Goal: Task Accomplishment & Management: Manage account settings

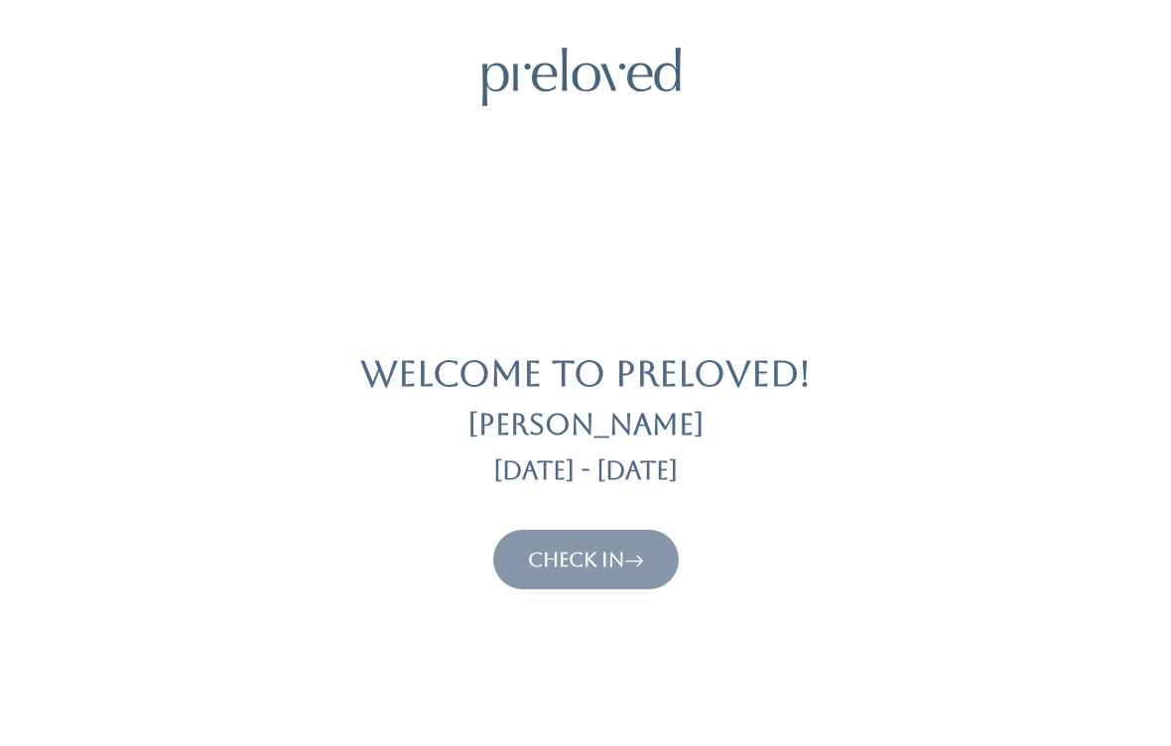
click at [603, 568] on link "Check In" at bounding box center [586, 560] width 116 height 24
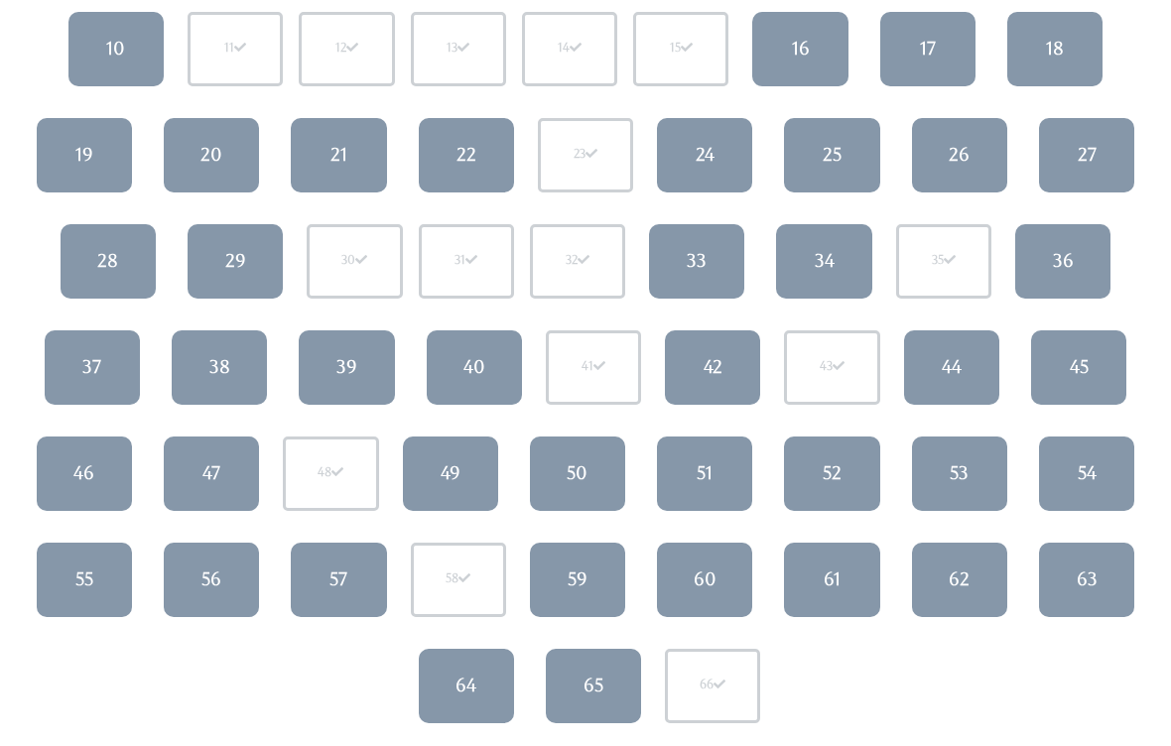
scroll to position [354, 0]
click at [585, 484] on div "50" at bounding box center [577, 473] width 21 height 26
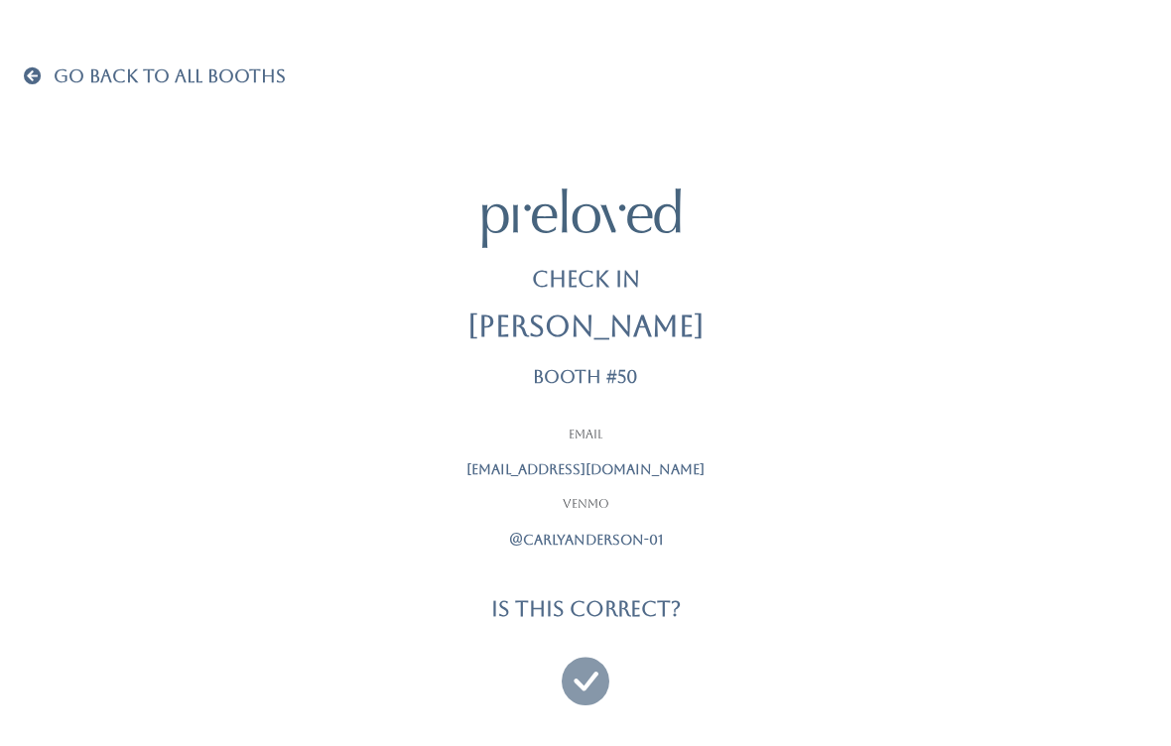
click at [585, 679] on icon at bounding box center [586, 672] width 48 height 66
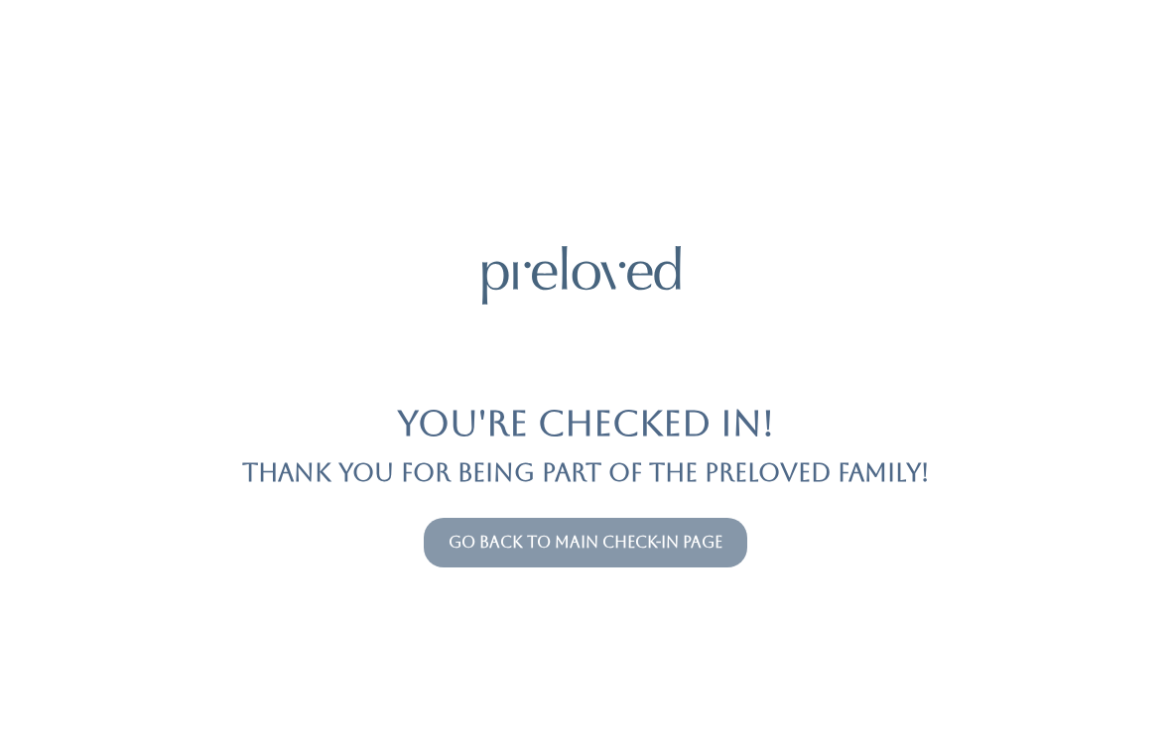
click at [703, 533] on link "Go back to main check-in page" at bounding box center [586, 542] width 274 height 19
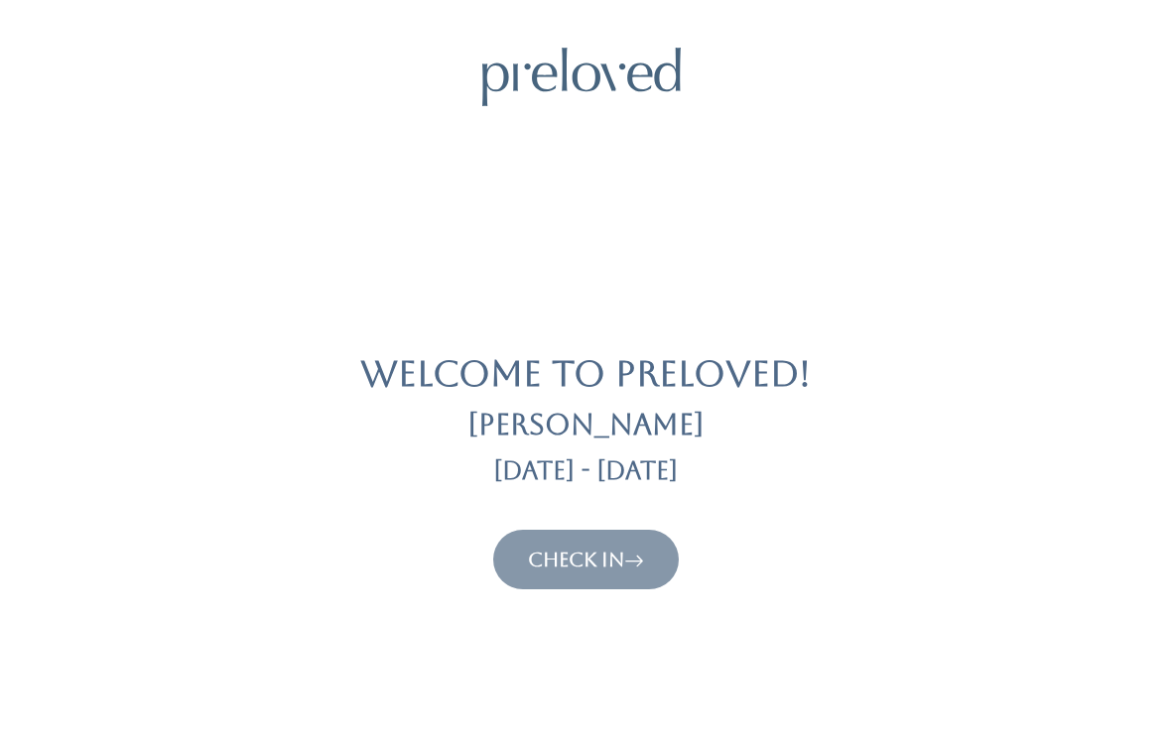
click at [605, 555] on link "Check In" at bounding box center [586, 560] width 116 height 24
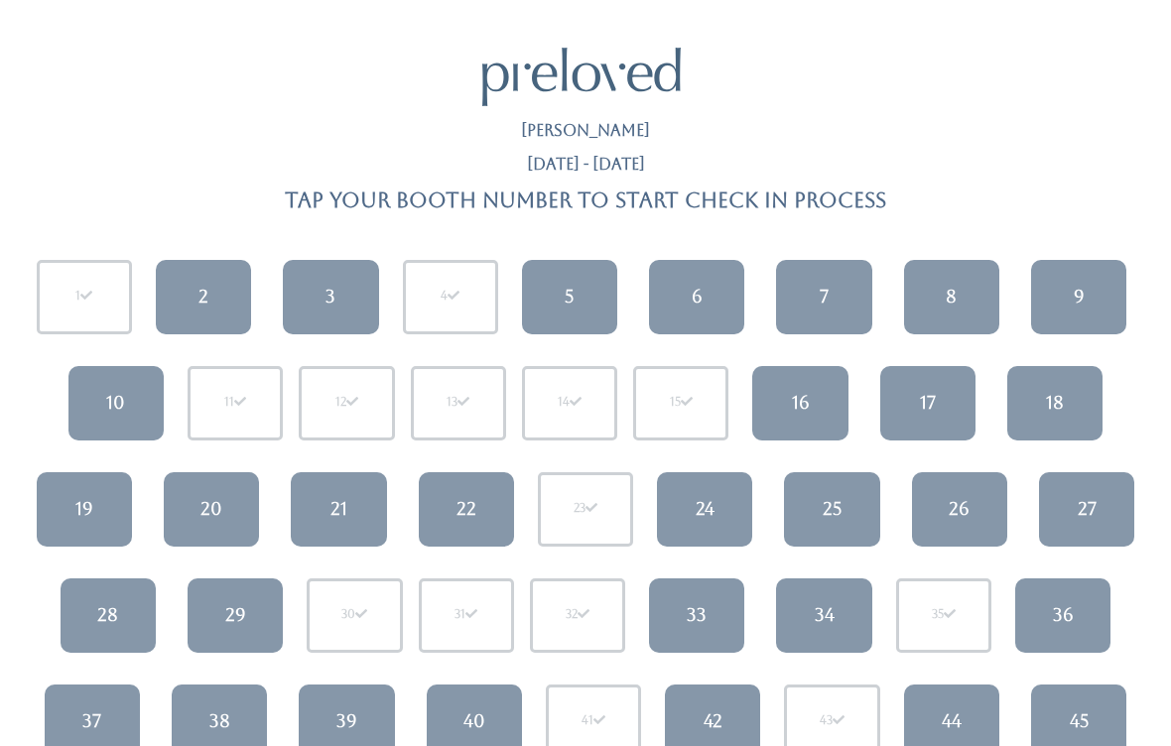
click at [1064, 297] on link "9" at bounding box center [1078, 297] width 95 height 74
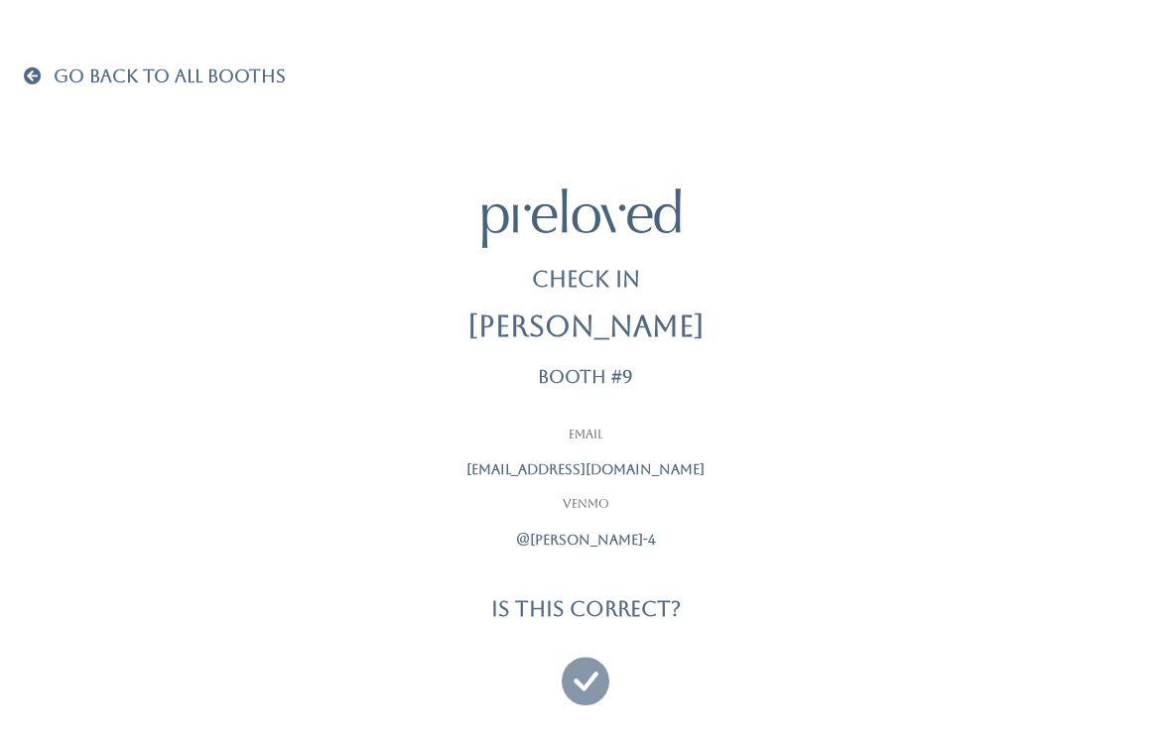
scroll to position [13, 0]
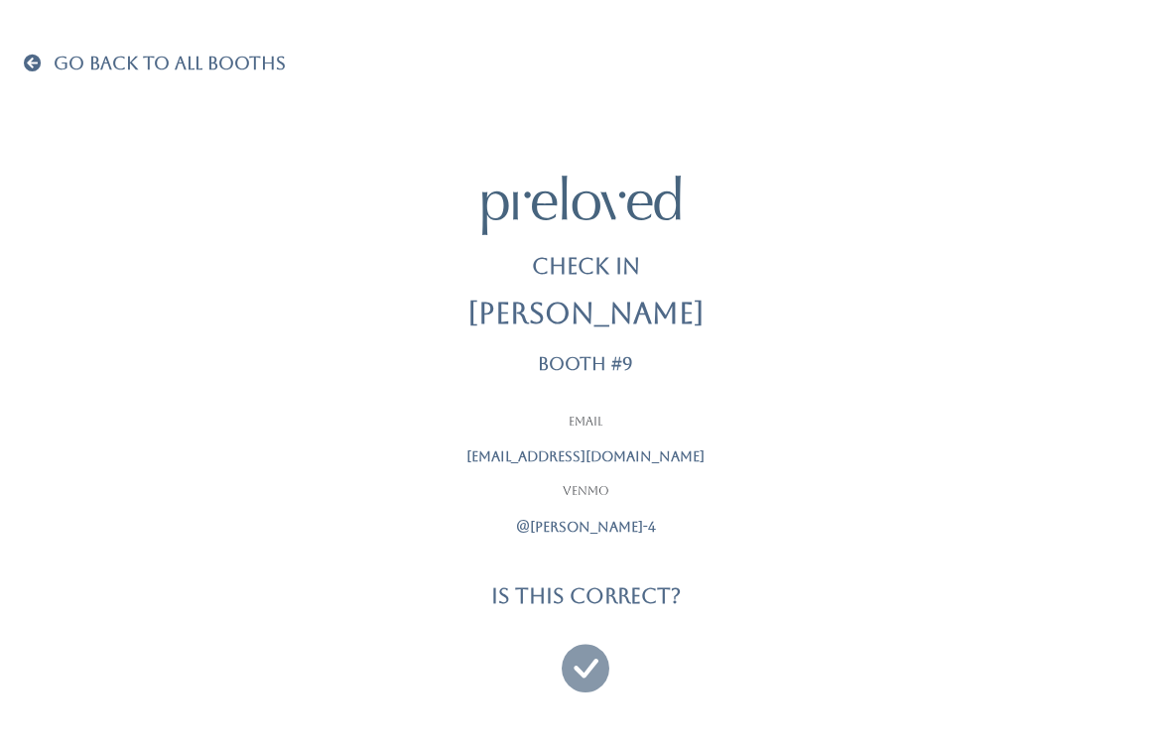
click at [580, 667] on icon at bounding box center [586, 659] width 48 height 66
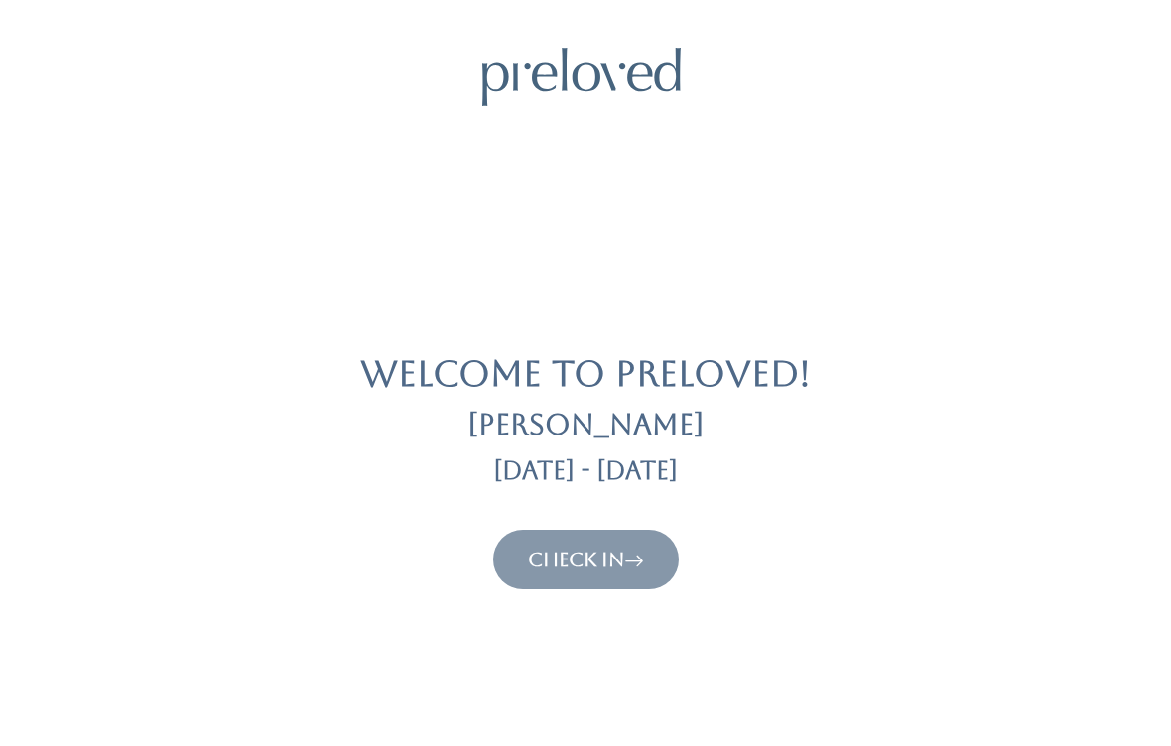
click at [599, 585] on button "Check In" at bounding box center [586, 560] width 186 height 60
click at [644, 558] on icon at bounding box center [634, 560] width 20 height 24
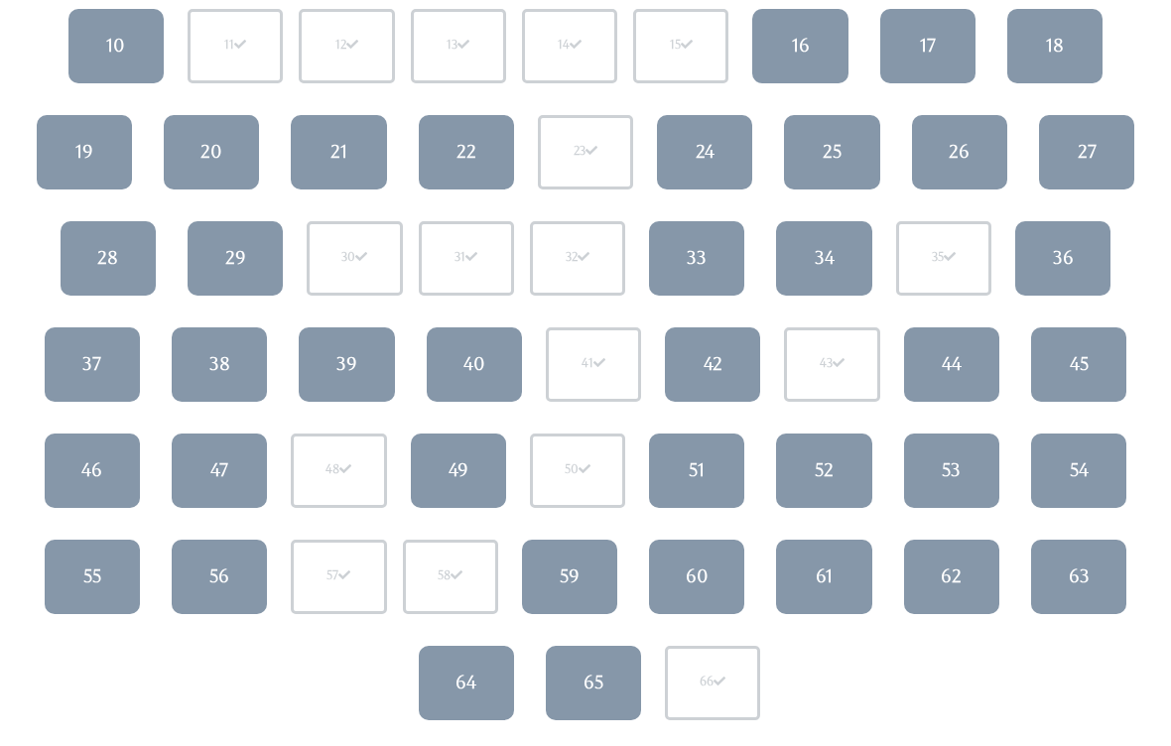
scroll to position [358, 0]
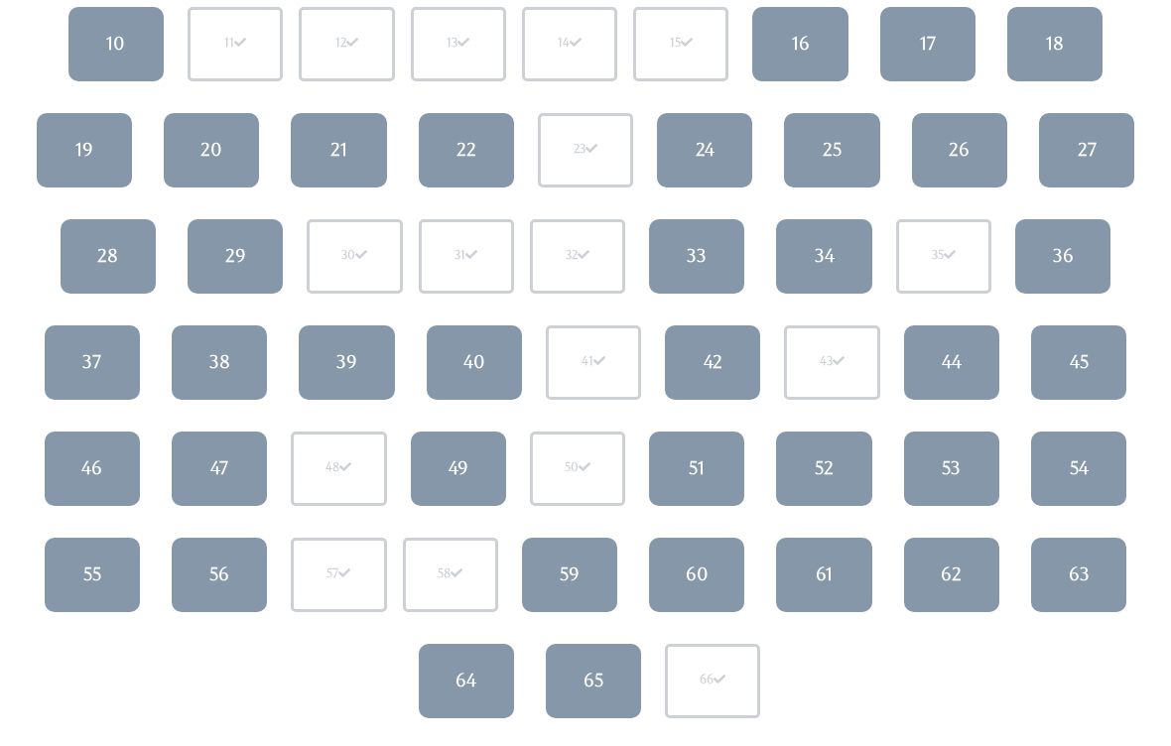
click at [240, 244] on div "29" at bounding box center [235, 257] width 21 height 26
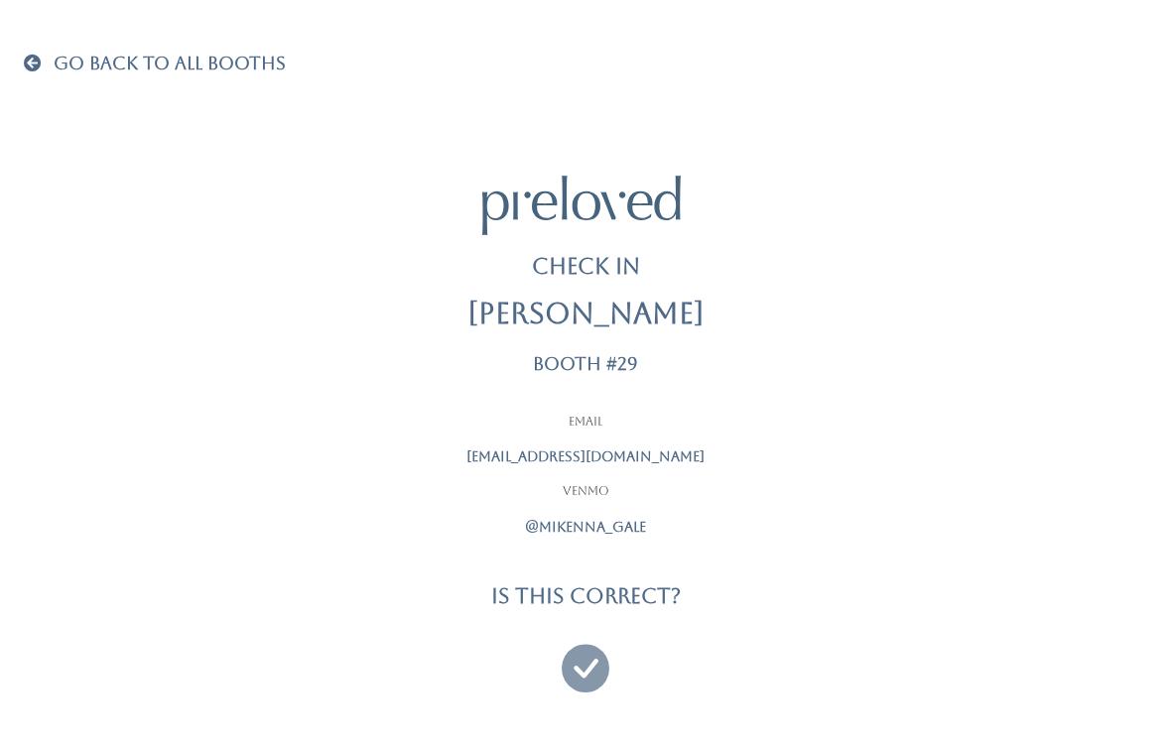
click at [598, 666] on icon at bounding box center [586, 659] width 48 height 66
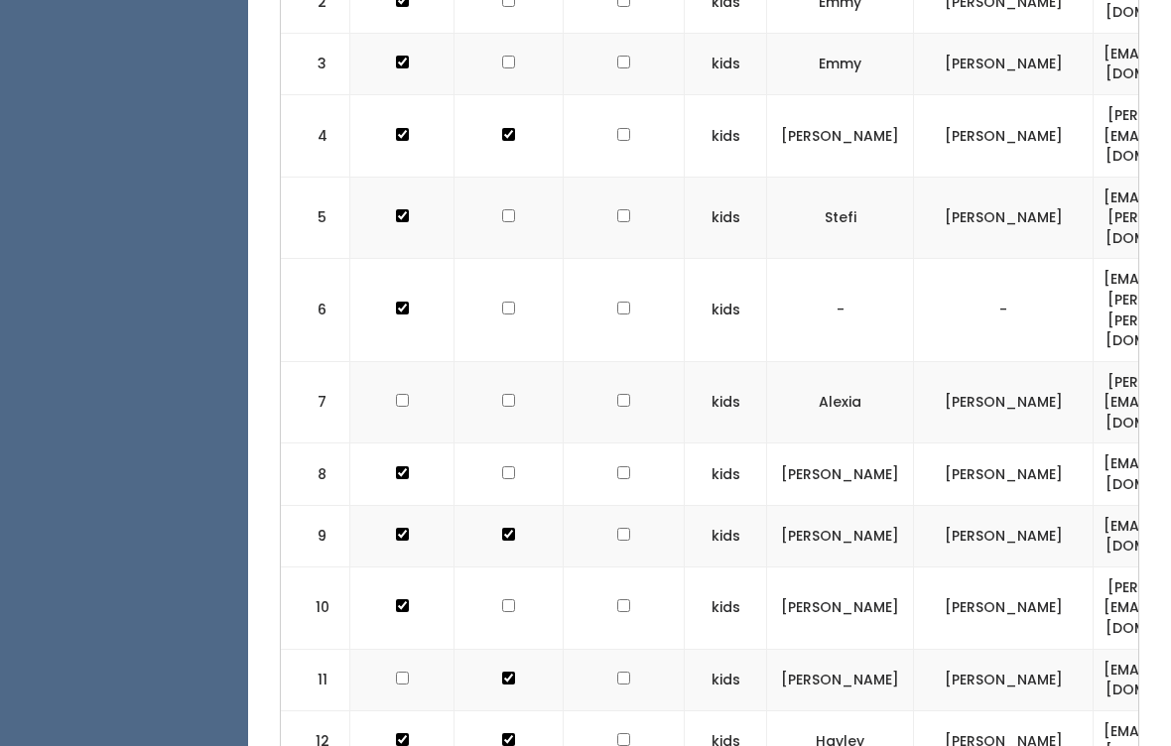
scroll to position [902, 0]
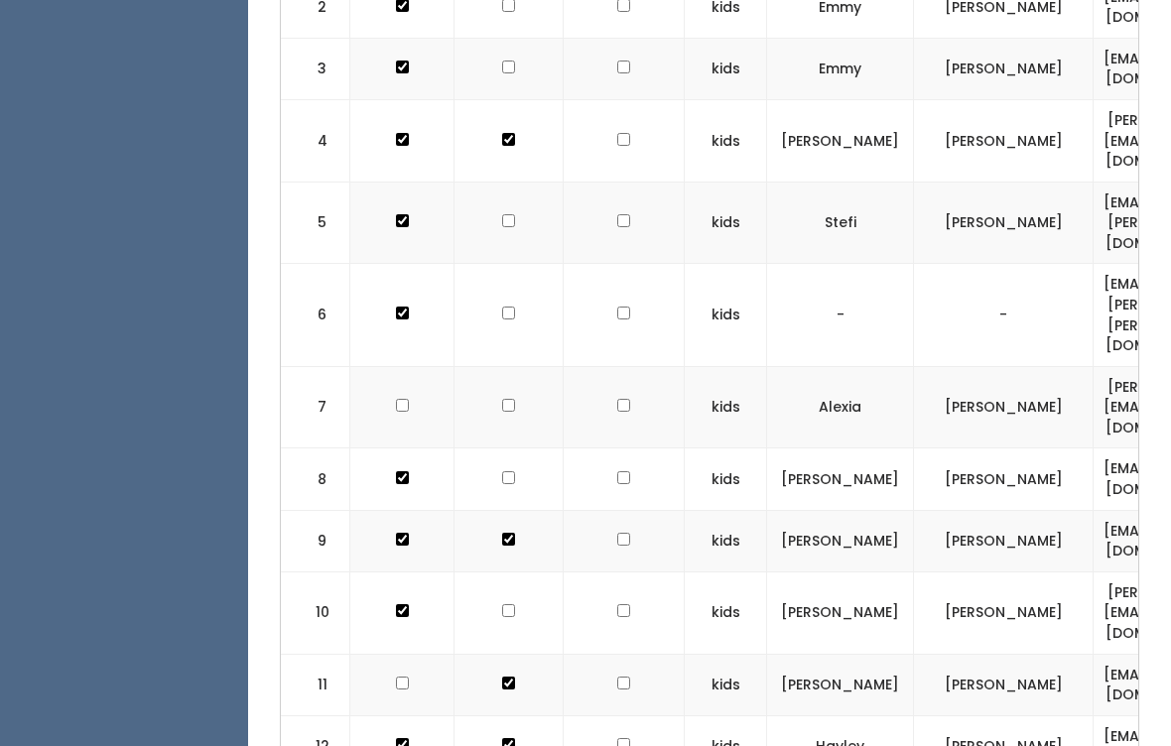
click at [405, 677] on input "checkbox" at bounding box center [402, 683] width 13 height 13
checkbox input "true"
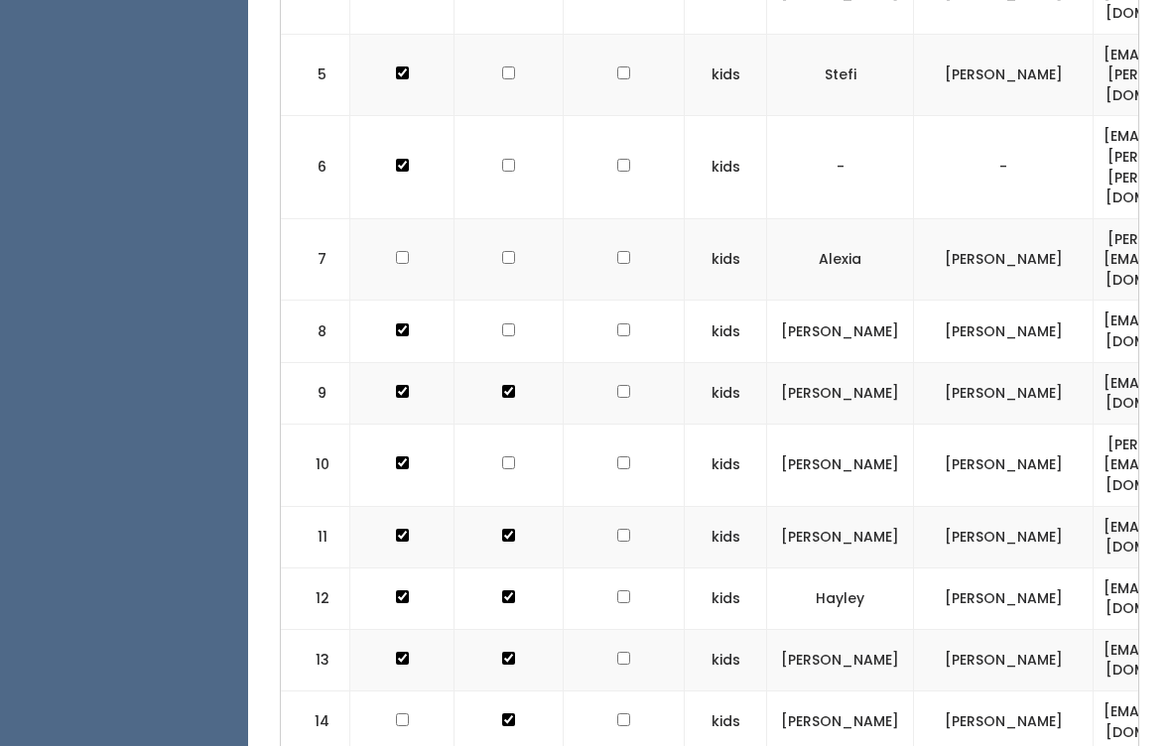
scroll to position [1064, 0]
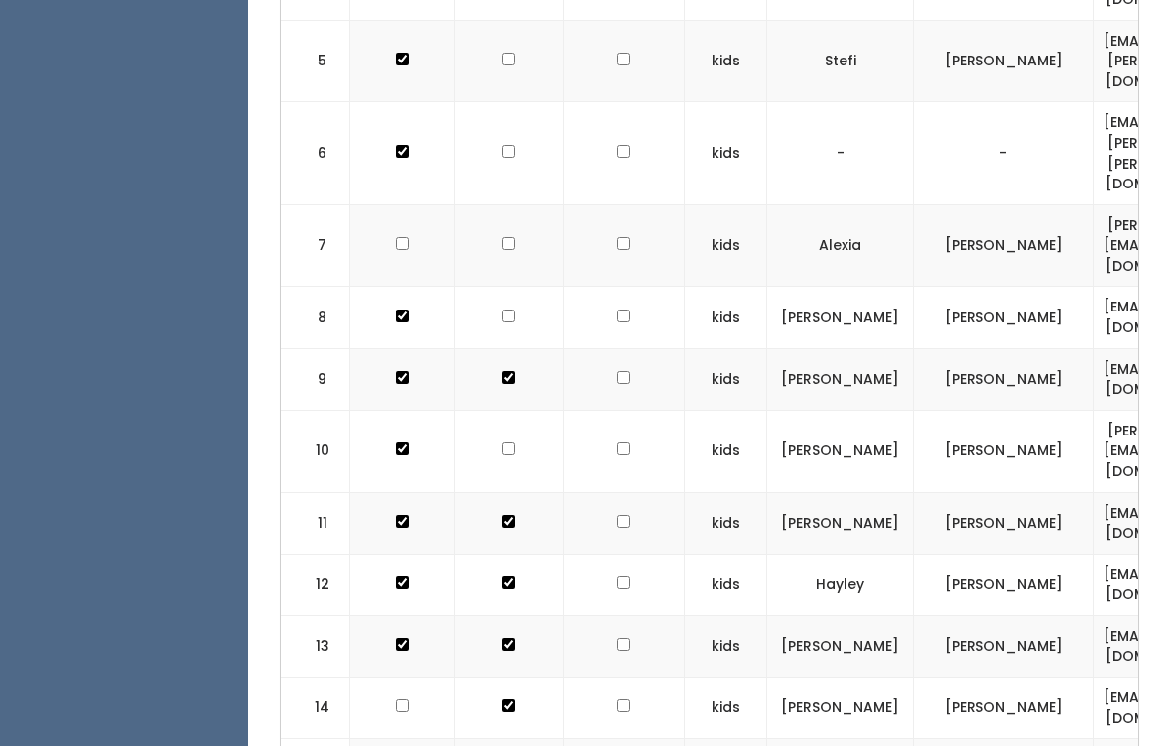
click at [396, 700] on input "checkbox" at bounding box center [402, 706] width 13 height 13
checkbox input "true"
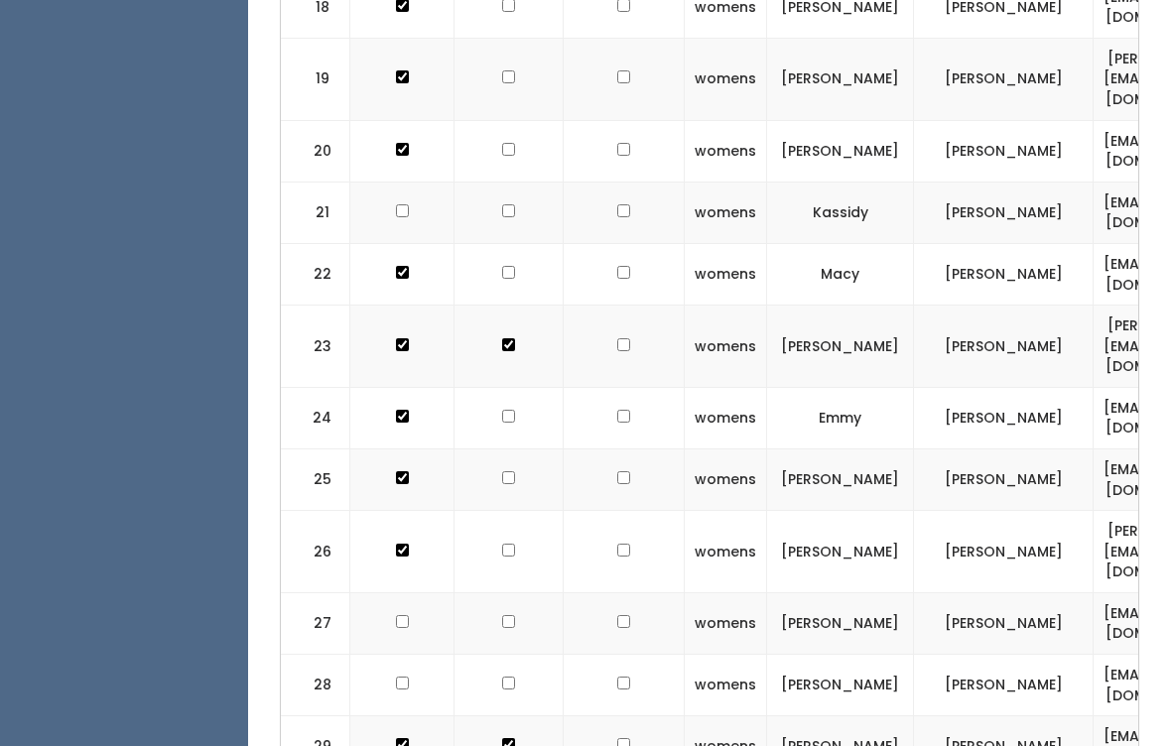
scroll to position [2052, 0]
checkbox input "true"
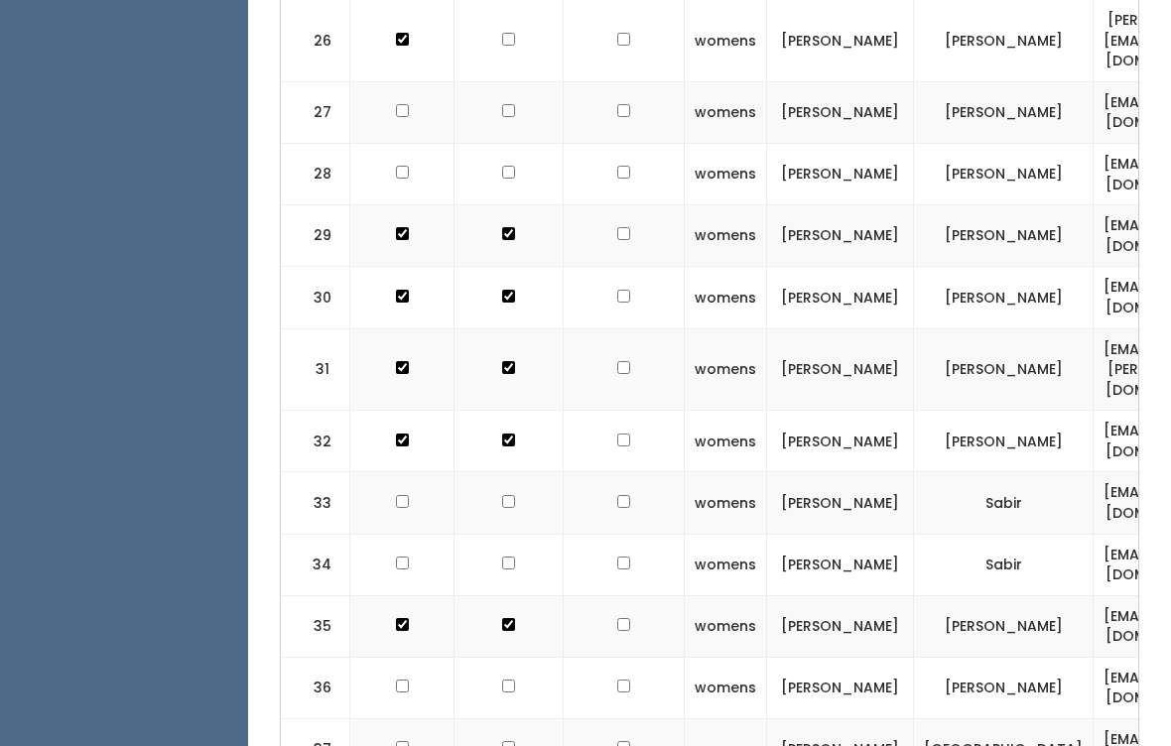
scroll to position [2649, 0]
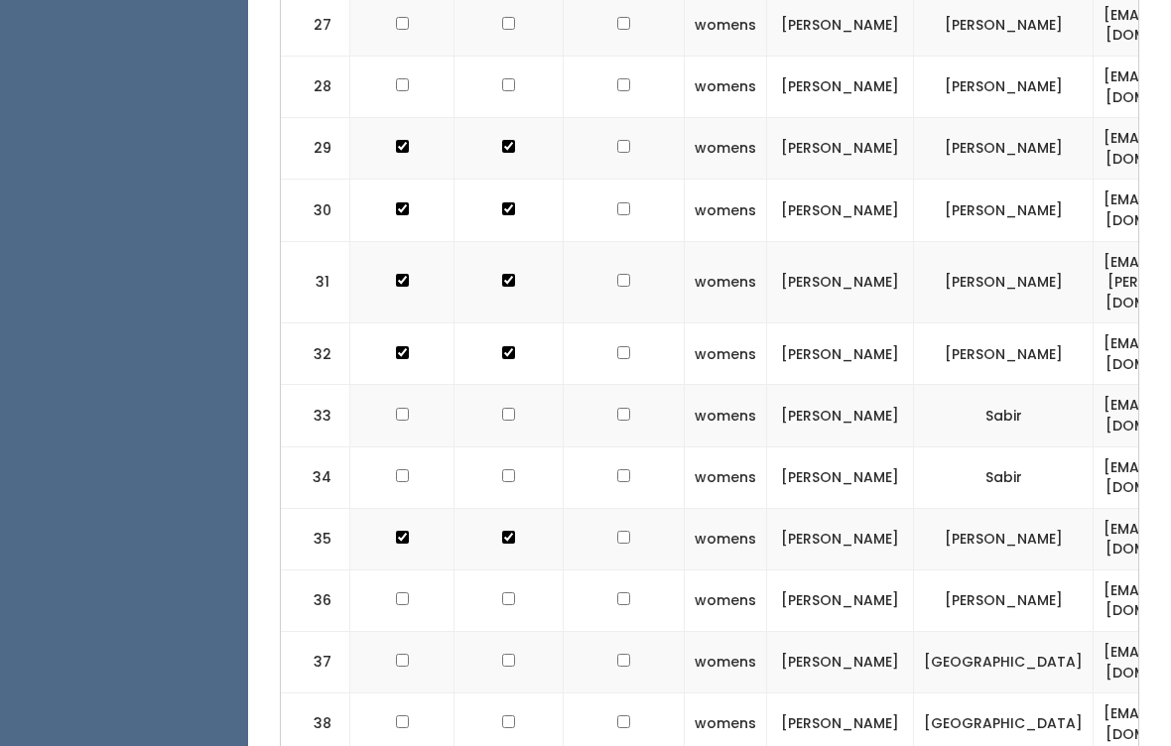
checkbox input "true"
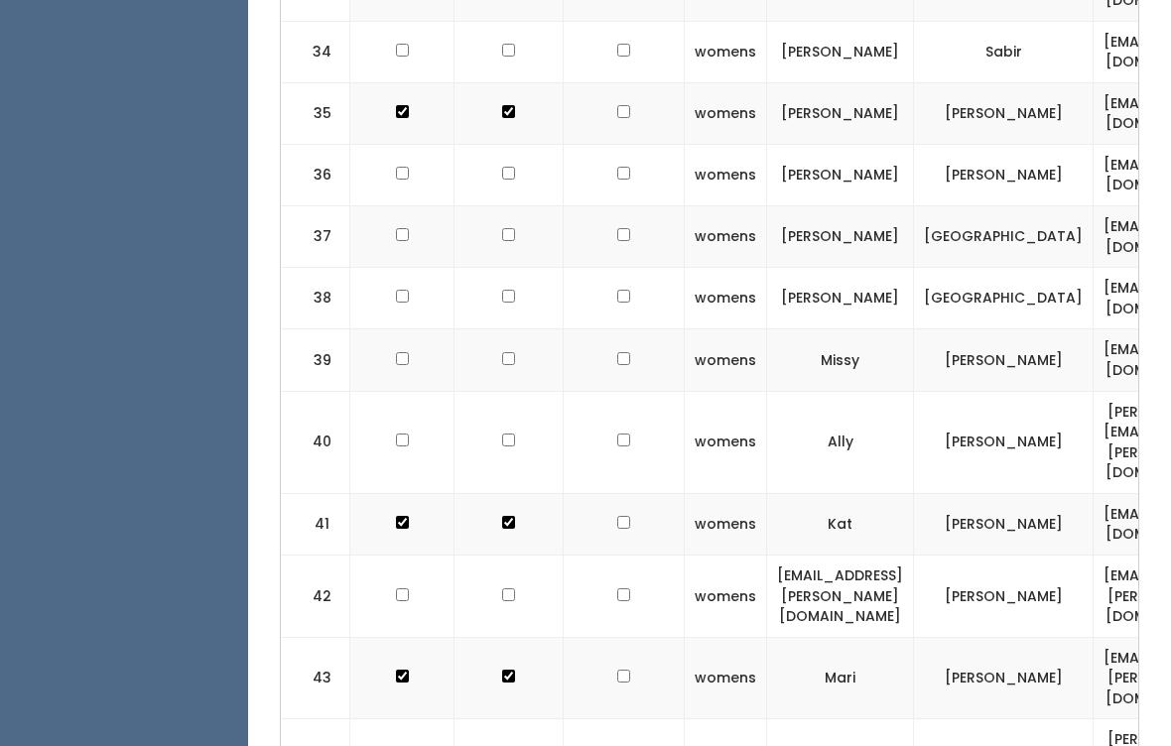
checkbox input "true"
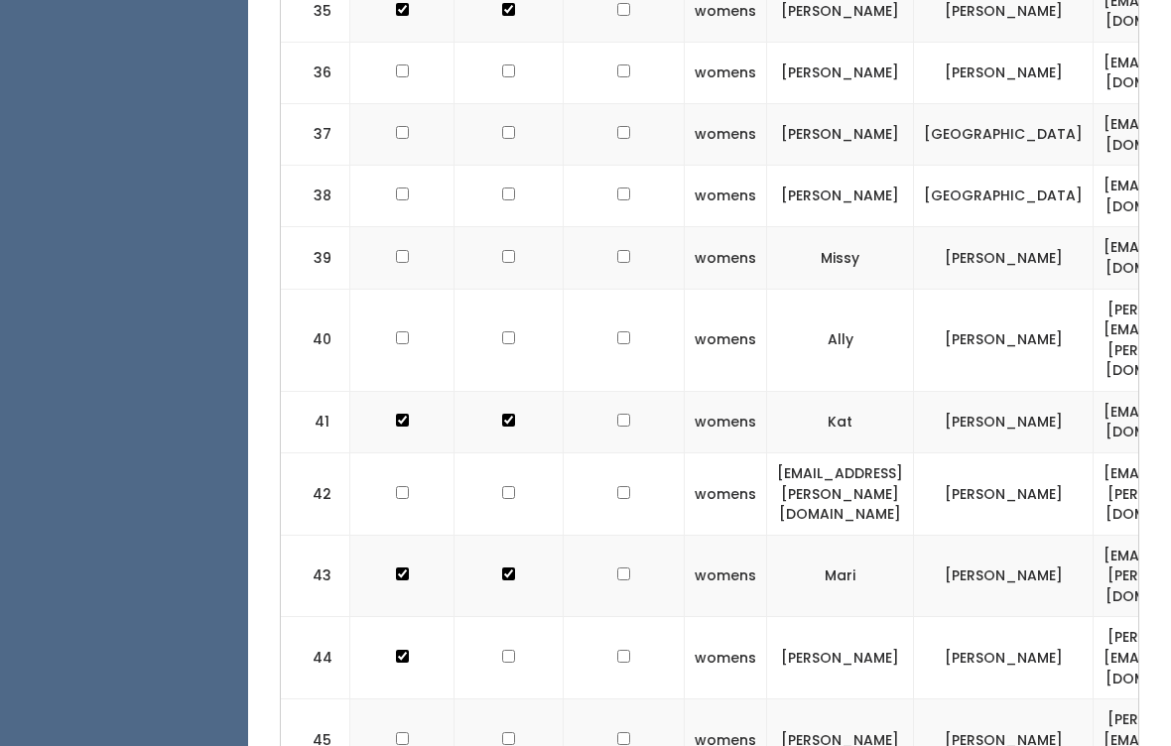
checkbox input "true"
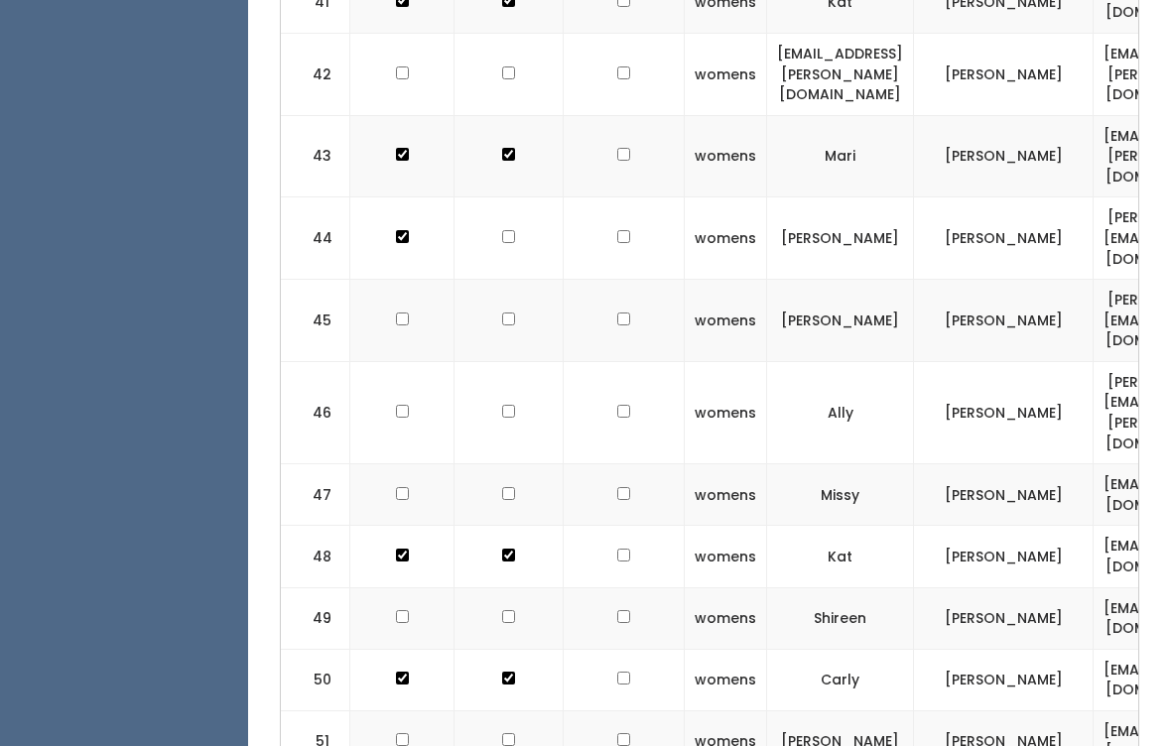
checkbox input "true"
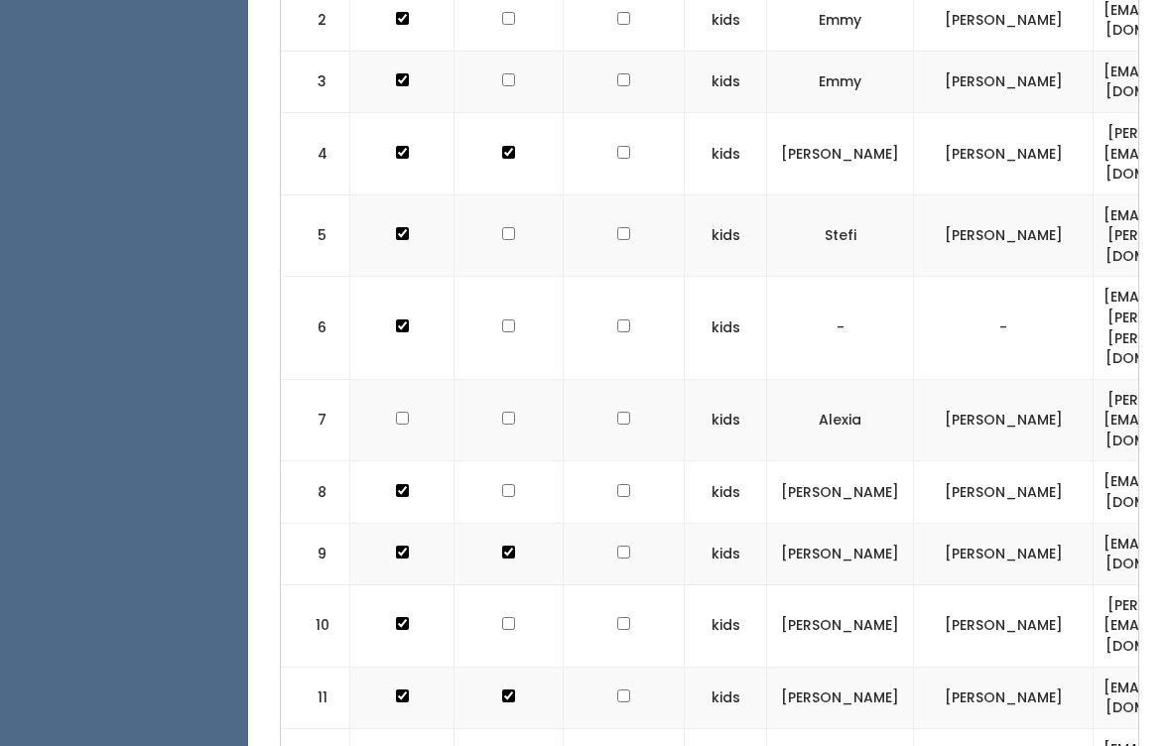
scroll to position [881, 0]
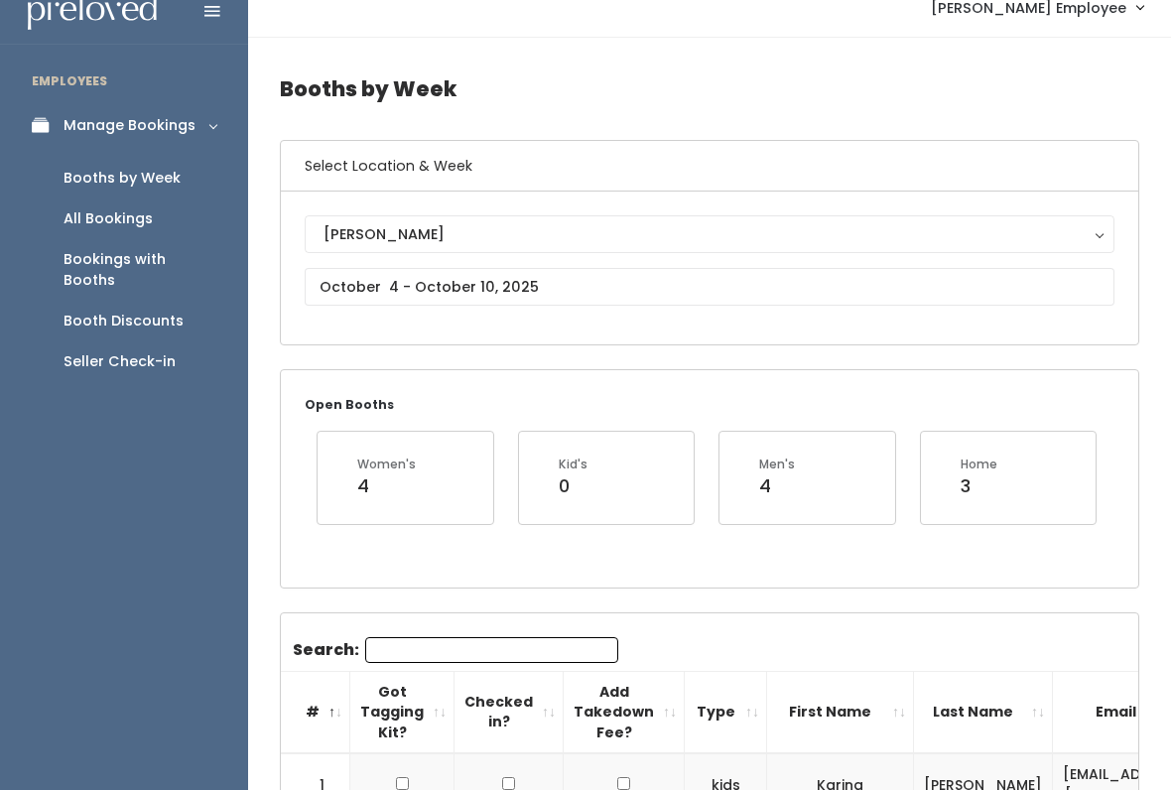
click at [124, 173] on div "Booths by Week" at bounding box center [122, 178] width 117 height 21
